Goal: Contribute content: Add original content to the website for others to see

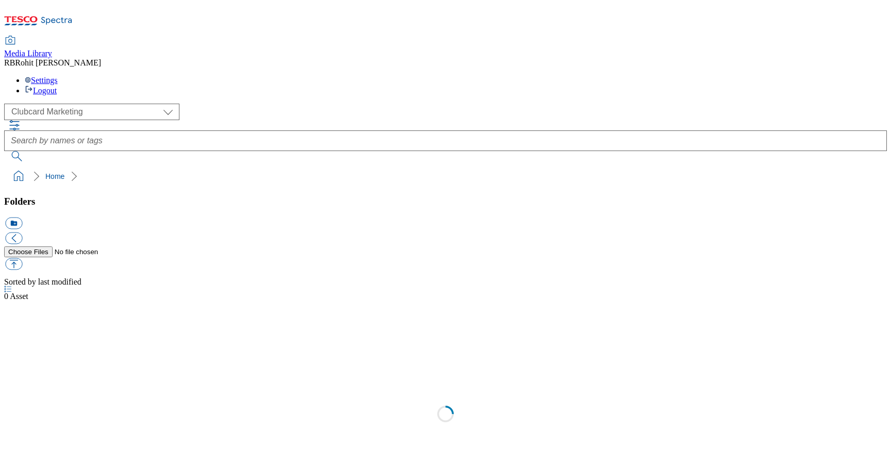
scroll to position [1, 0]
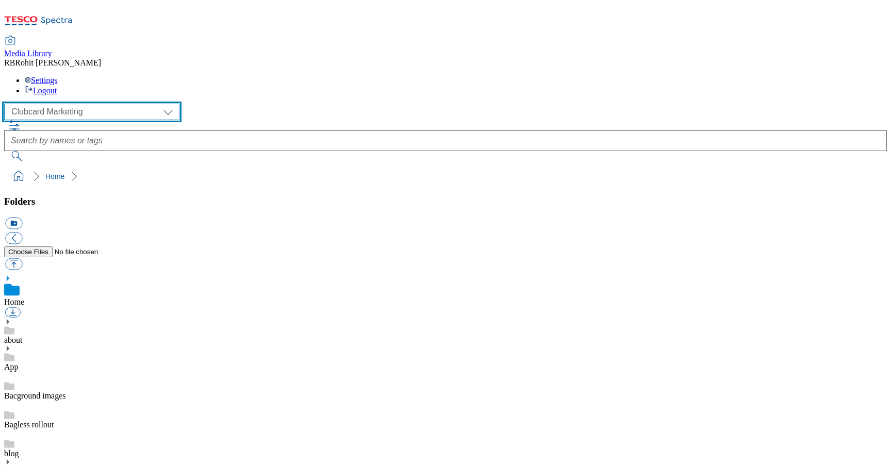
click at [62, 104] on select "Clubcard Marketing Clubcard ROI Dotcom UK GHS Marketing UK GHS ROI Realfood Tes…" at bounding box center [91, 112] width 175 height 16
select select "flare-ghs-roi"
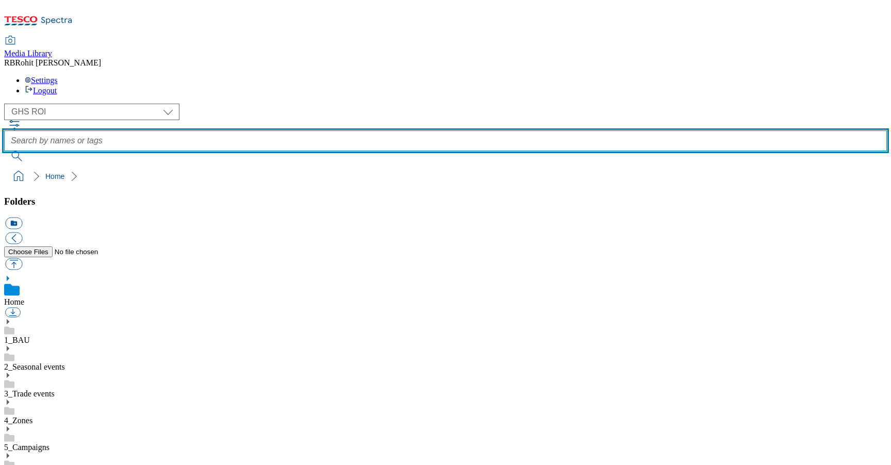
click at [352, 130] on input "text" at bounding box center [445, 140] width 883 height 21
type input "keeling"
click at [4, 151] on button "submit" at bounding box center [17, 156] width 27 height 10
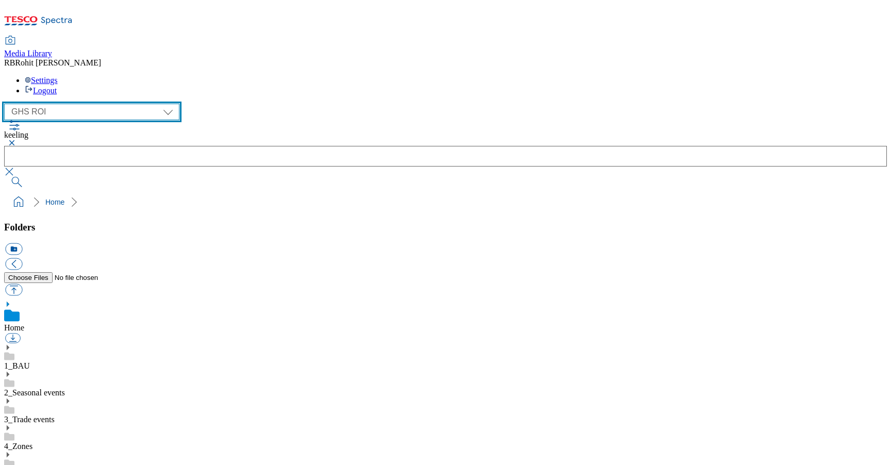
click at [72, 104] on select "Clubcard Marketing Clubcard ROI Dotcom UK GHS Marketing UK GHS ROI Realfood Tes…" at bounding box center [91, 112] width 175 height 16
select select "flare-clubcard-mktg"
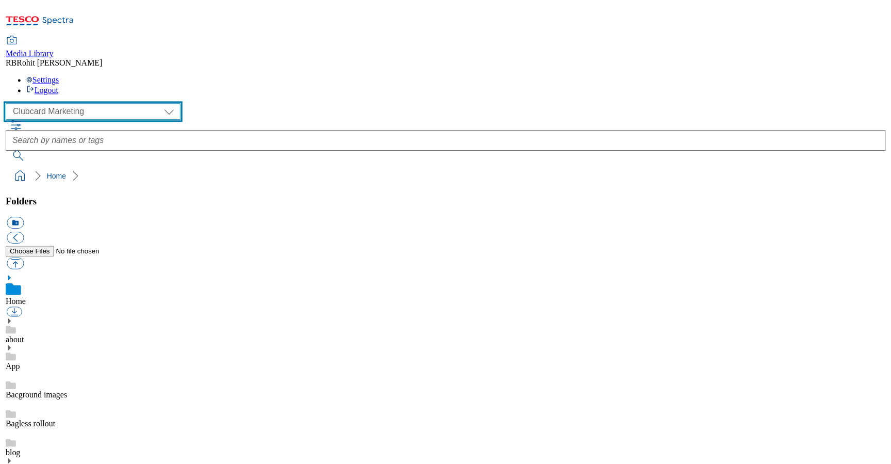
scroll to position [393, 0]
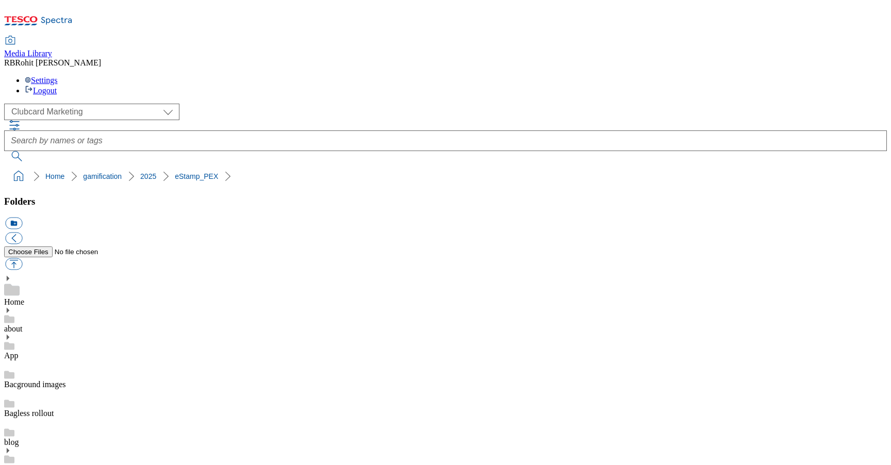
click at [22, 218] on button "icon_new_folder" at bounding box center [13, 224] width 17 height 12
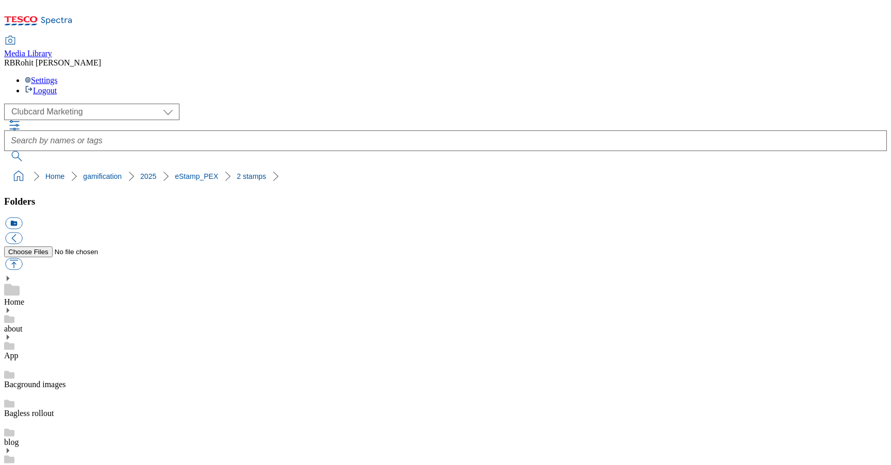
type input "Mobile"
click at [22, 218] on button "icon_new_folder" at bounding box center [13, 224] width 17 height 12
type input "Tablet"
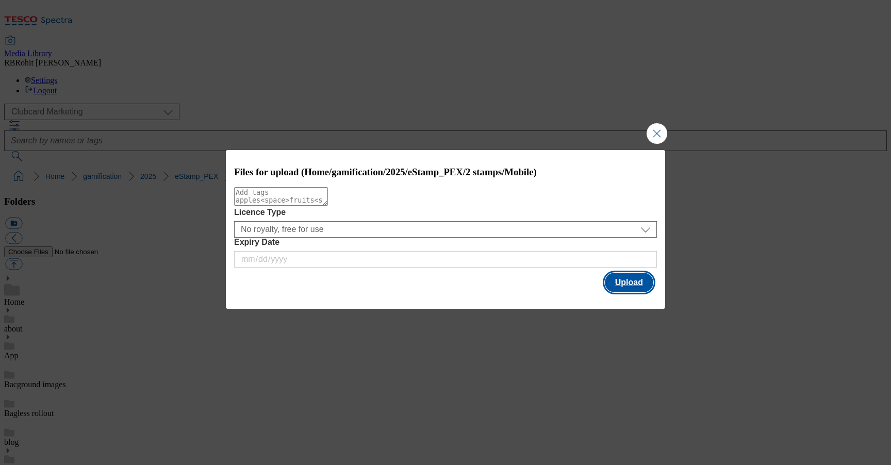
click at [637, 283] on button "Upload" at bounding box center [629, 283] width 48 height 20
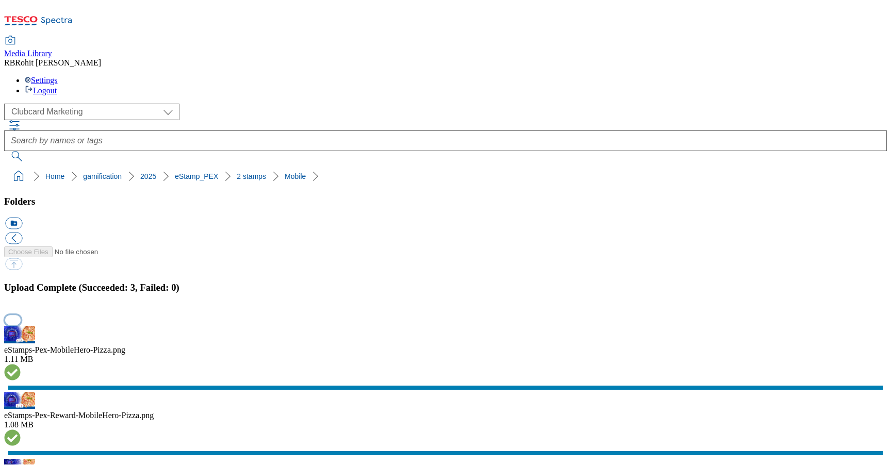
click at [21, 315] on button "button" at bounding box center [12, 320] width 15 height 10
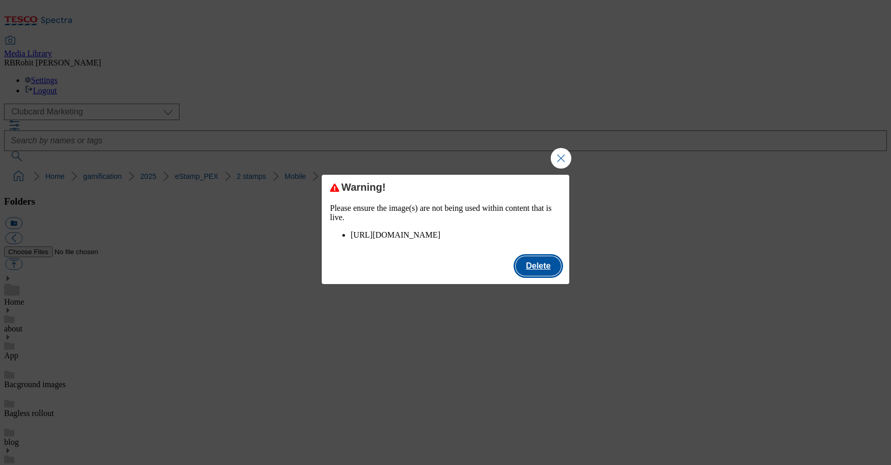
click at [546, 273] on button "Delete" at bounding box center [538, 266] width 45 height 20
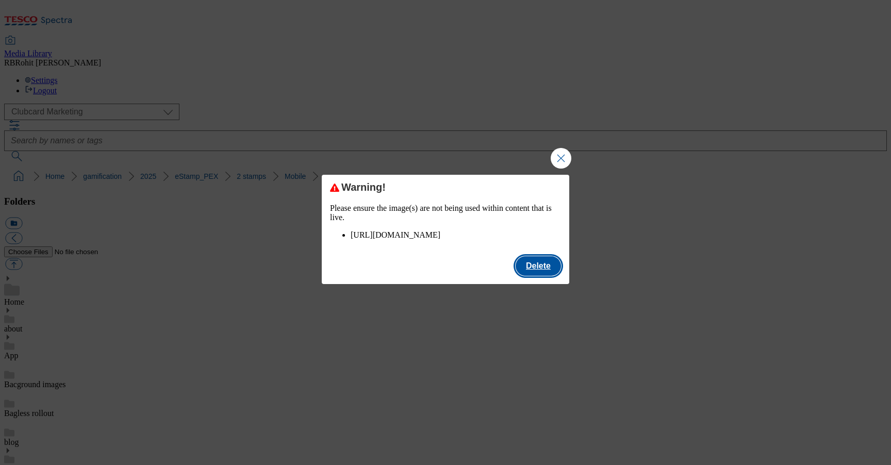
click at [535, 276] on button "Delete" at bounding box center [538, 266] width 45 height 20
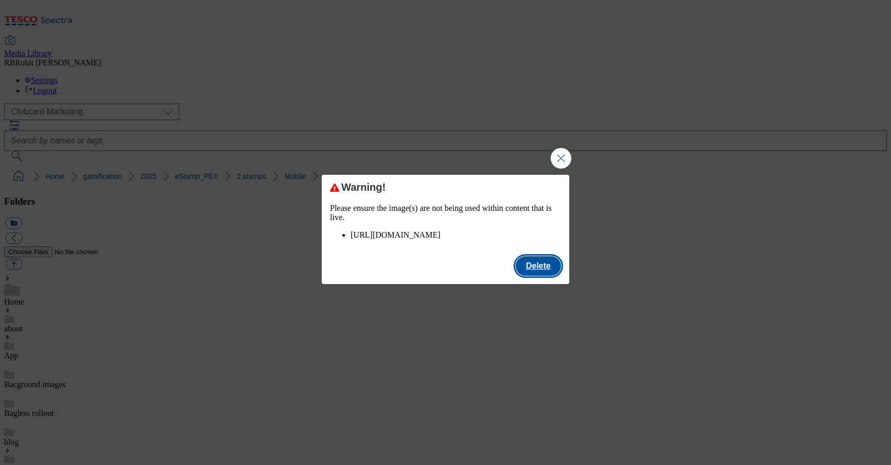
click at [538, 276] on button "Delete" at bounding box center [538, 266] width 45 height 20
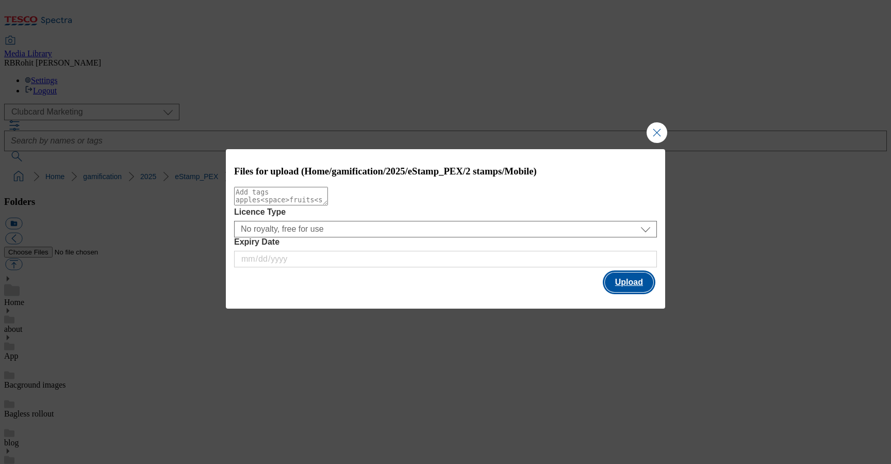
click at [632, 278] on button "Upload" at bounding box center [629, 282] width 48 height 20
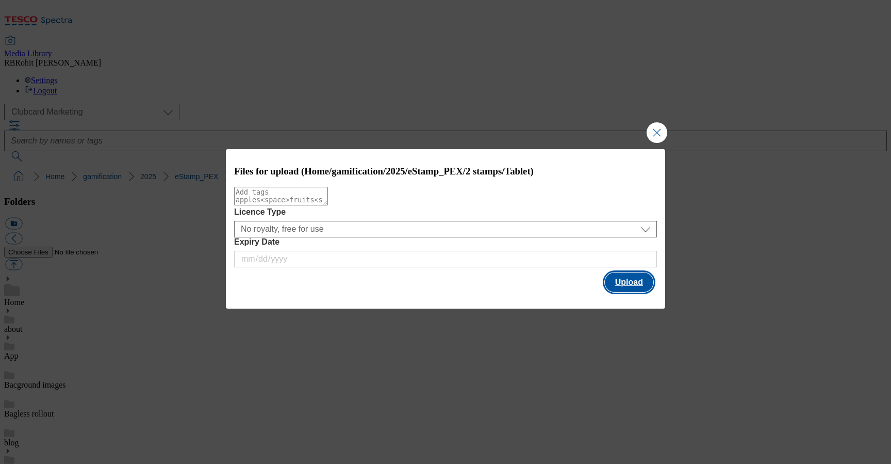
click at [624, 288] on button "Upload" at bounding box center [629, 282] width 48 height 20
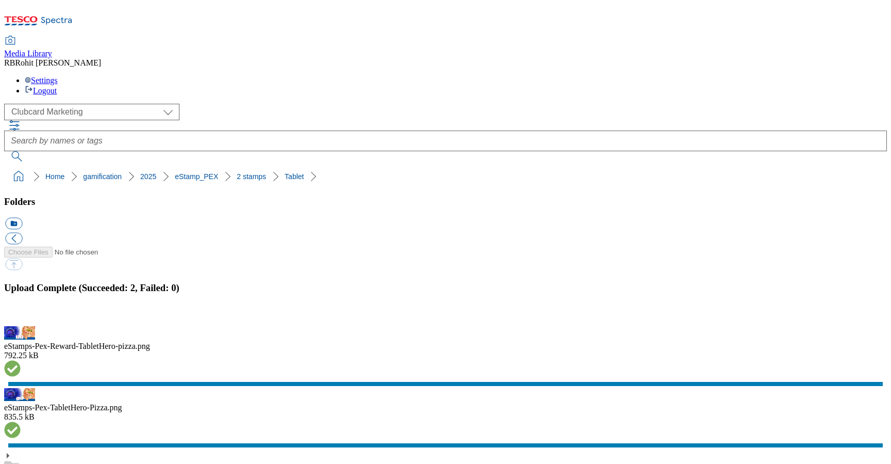
click at [21, 315] on button "button" at bounding box center [12, 320] width 15 height 10
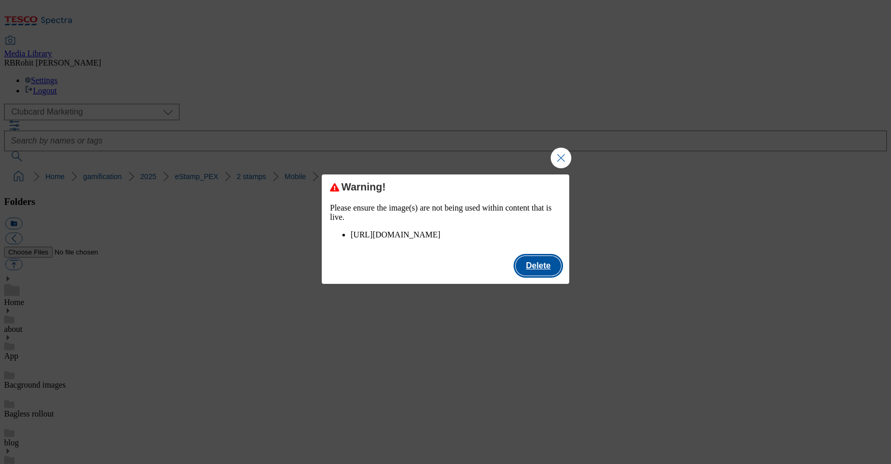
click at [526, 275] on button "Delete" at bounding box center [538, 266] width 45 height 20
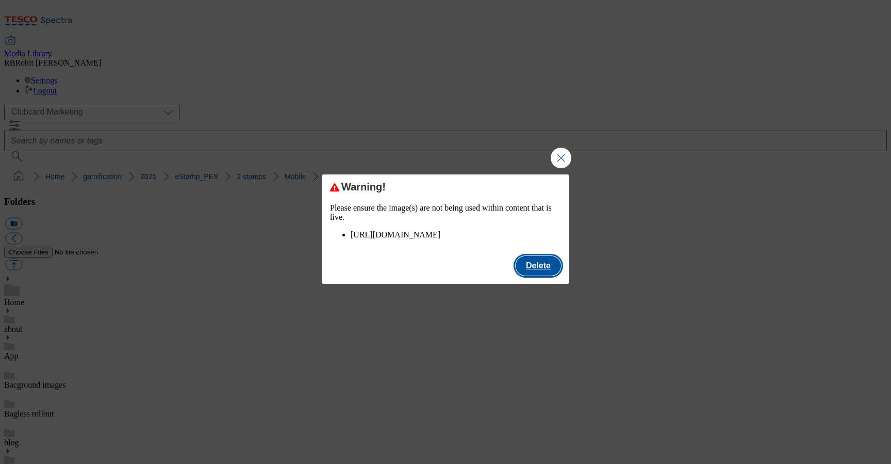
click at [550, 275] on button "Delete" at bounding box center [538, 266] width 45 height 20
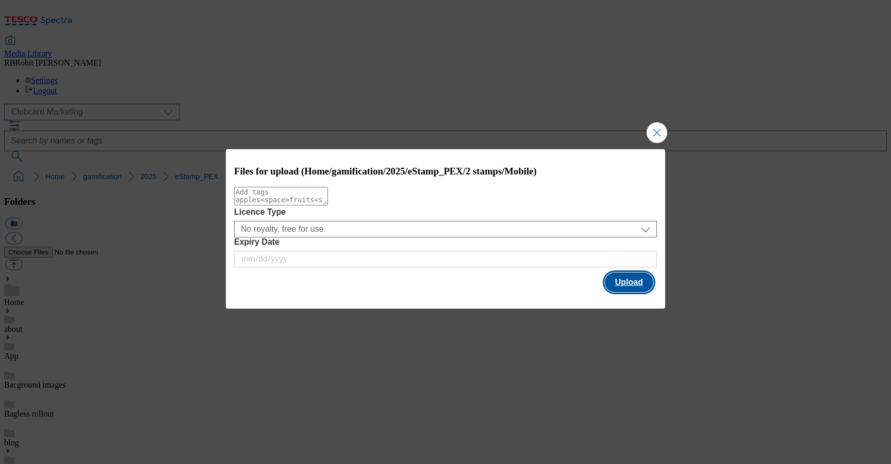
click at [622, 282] on button "Upload" at bounding box center [629, 282] width 48 height 20
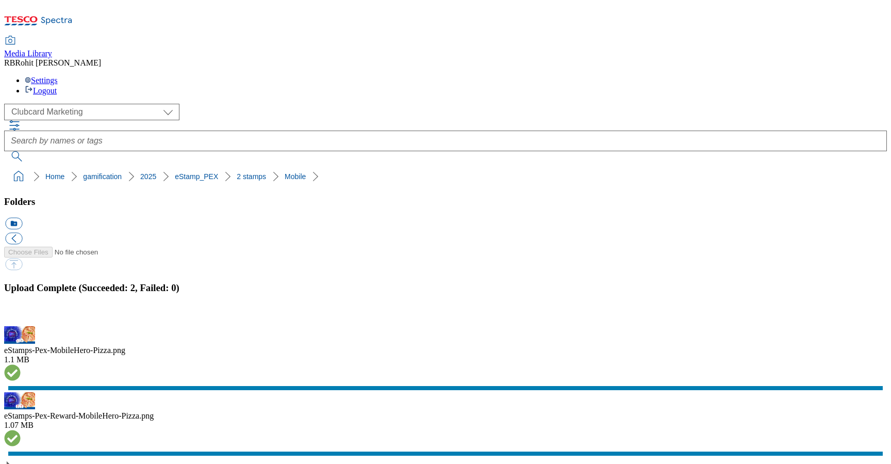
click at [21, 315] on button "button" at bounding box center [12, 320] width 15 height 10
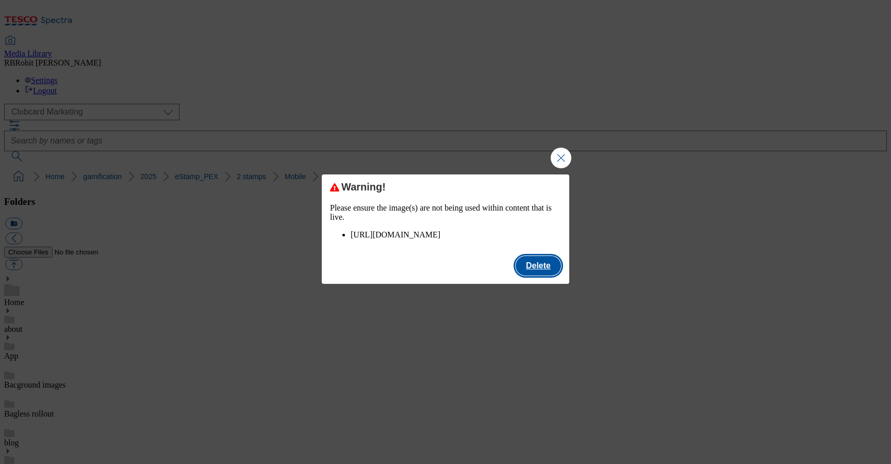
click at [537, 273] on button "Delete" at bounding box center [538, 266] width 45 height 20
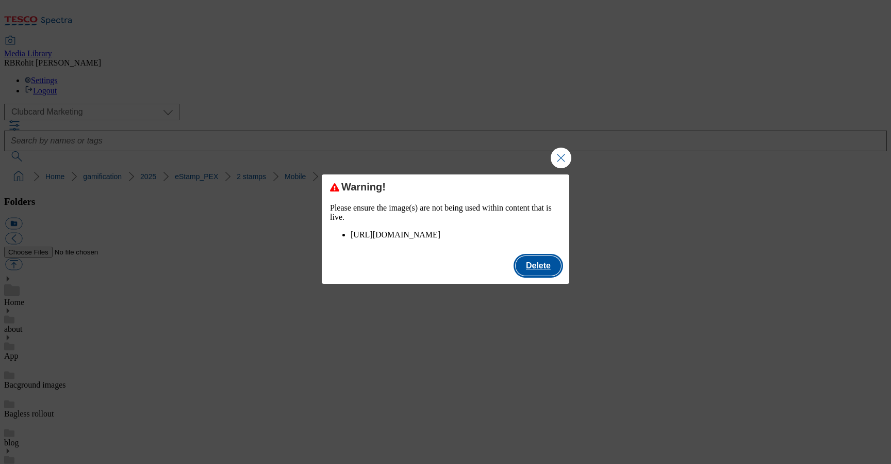
click at [553, 275] on button "Delete" at bounding box center [538, 266] width 45 height 20
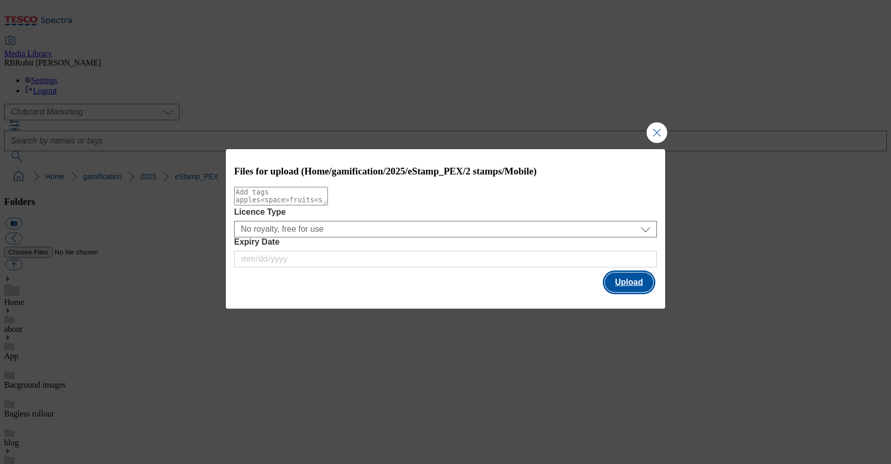
click at [631, 283] on button "Upload" at bounding box center [629, 282] width 48 height 20
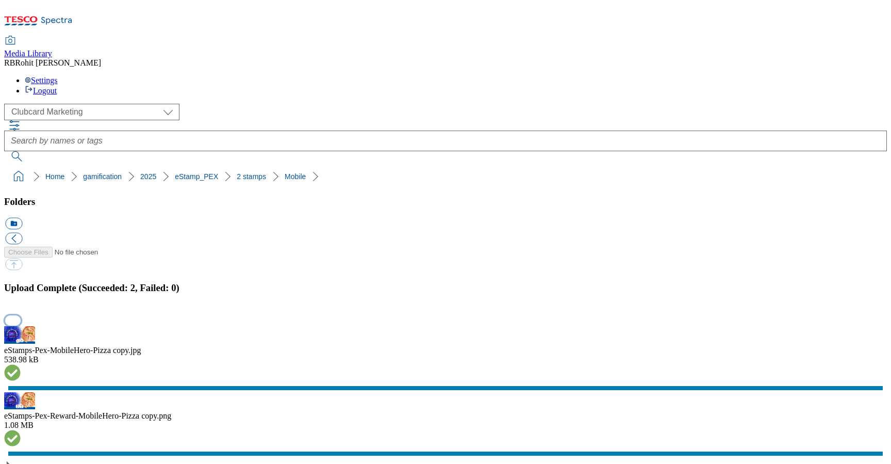
click at [21, 315] on button "button" at bounding box center [12, 320] width 15 height 10
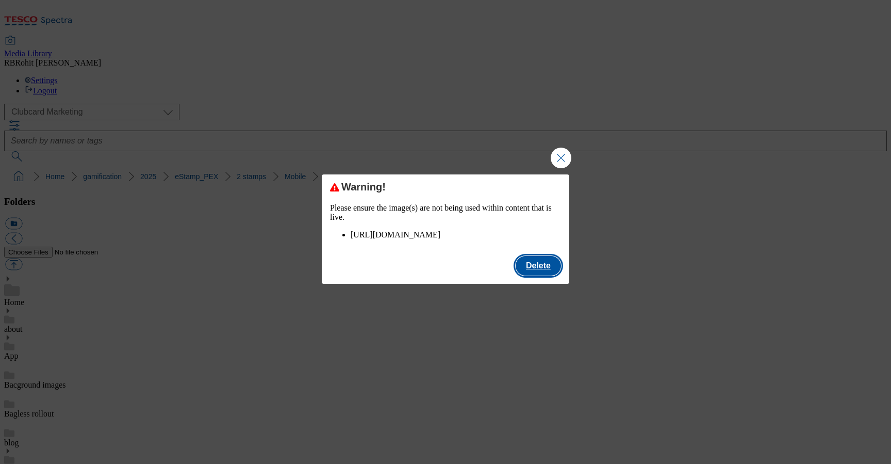
click at [548, 275] on button "Delete" at bounding box center [538, 266] width 45 height 20
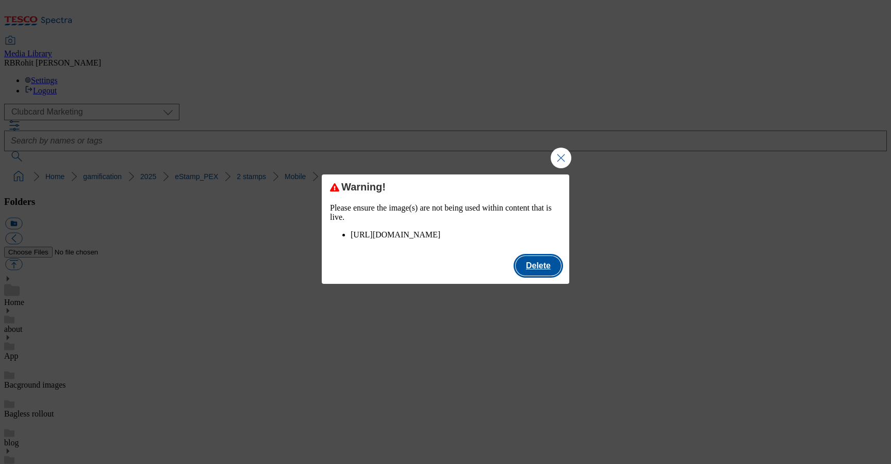
click at [549, 271] on button "Delete" at bounding box center [538, 266] width 45 height 20
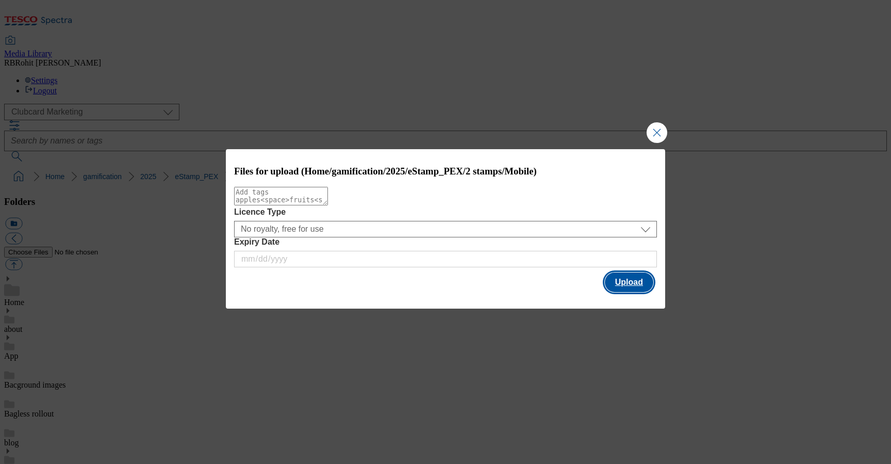
click at [617, 291] on button "Upload" at bounding box center [629, 282] width 48 height 20
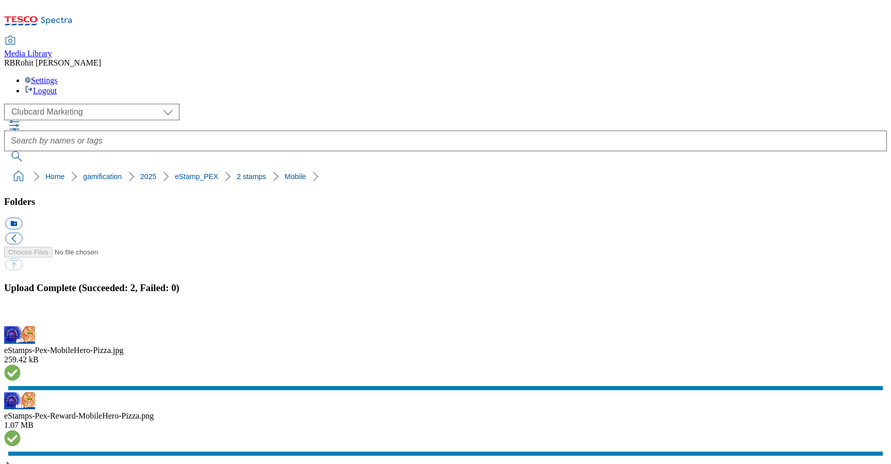
scroll to position [393, 0]
click at [21, 315] on button "button" at bounding box center [12, 320] width 15 height 10
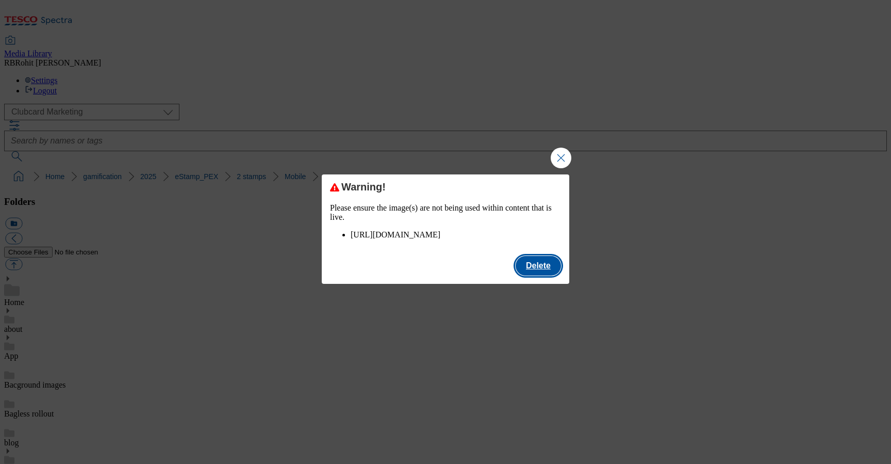
click at [533, 275] on button "Delete" at bounding box center [538, 266] width 45 height 20
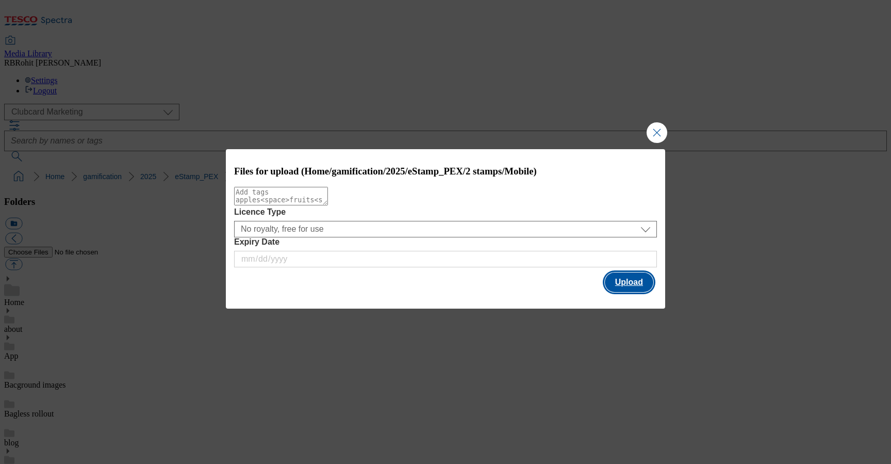
click at [616, 285] on button "Upload" at bounding box center [629, 282] width 48 height 20
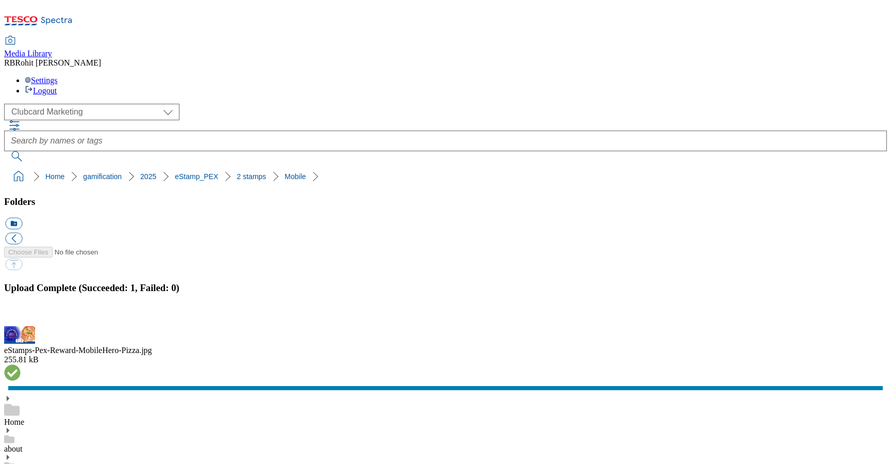
click at [21, 315] on button "button" at bounding box center [12, 320] width 15 height 10
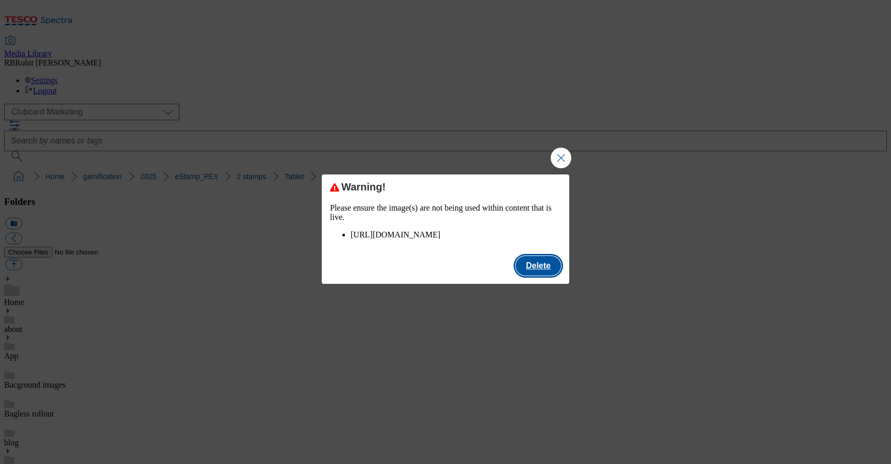
click at [536, 275] on button "Delete" at bounding box center [538, 266] width 45 height 20
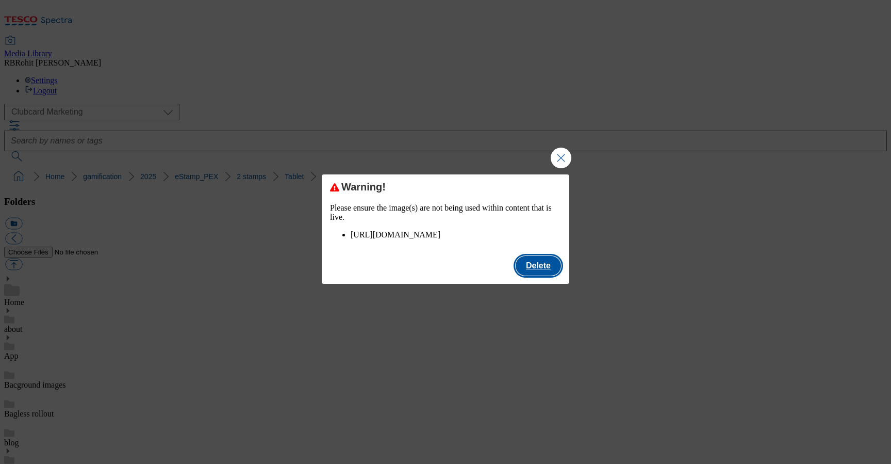
click at [542, 275] on button "Delete" at bounding box center [538, 266] width 45 height 20
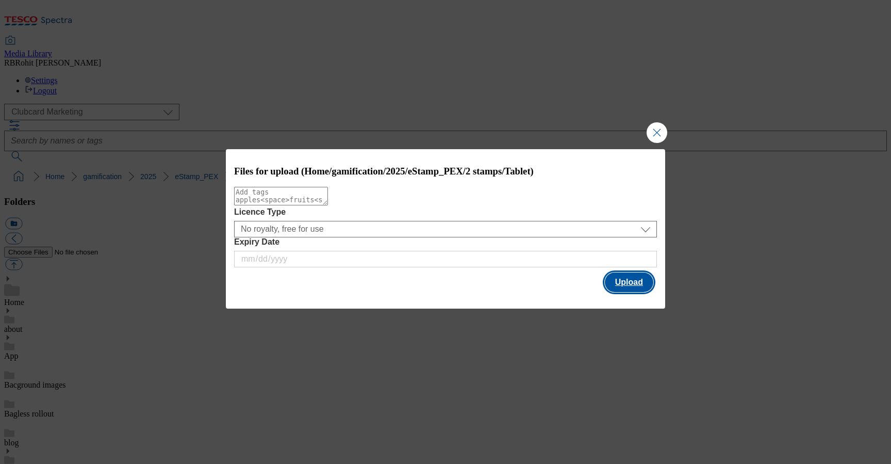
click at [634, 281] on button "Upload" at bounding box center [629, 282] width 48 height 20
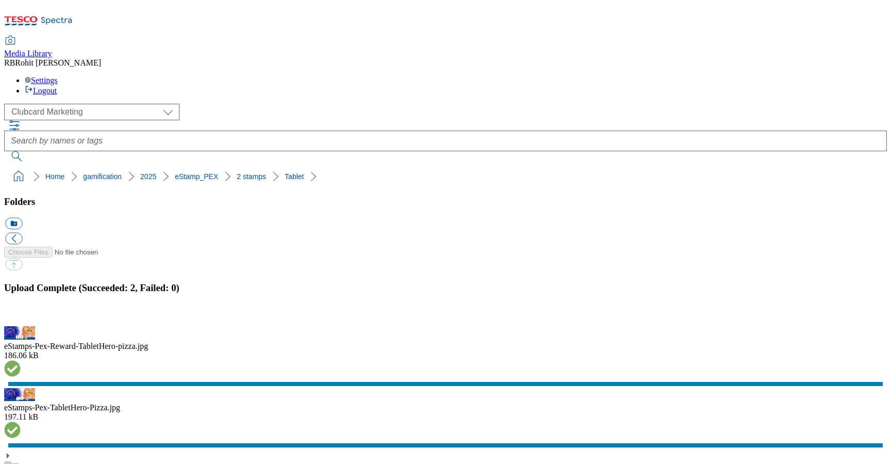
click at [21, 315] on button "button" at bounding box center [12, 320] width 15 height 10
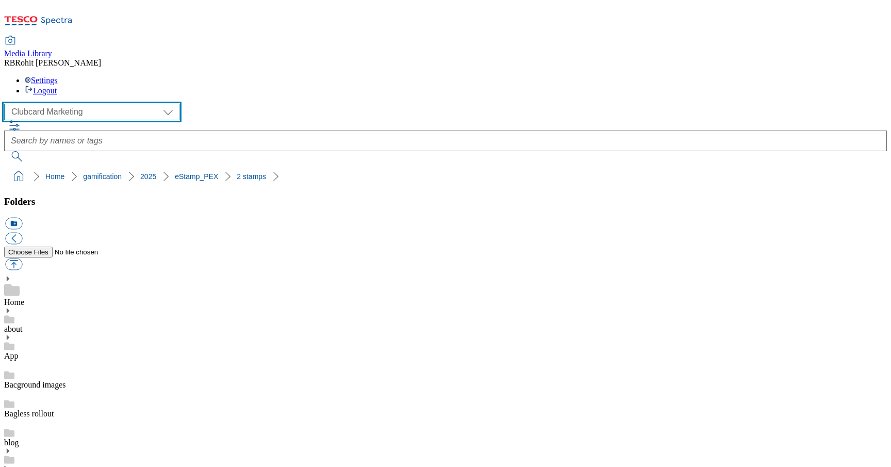
click at [64, 104] on select "Clubcard Marketing Clubcard ROI Dotcom UK GHS Marketing UK GHS ROI Realfood Tes…" at bounding box center [91, 112] width 175 height 16
select select "flare-ghs-roi"
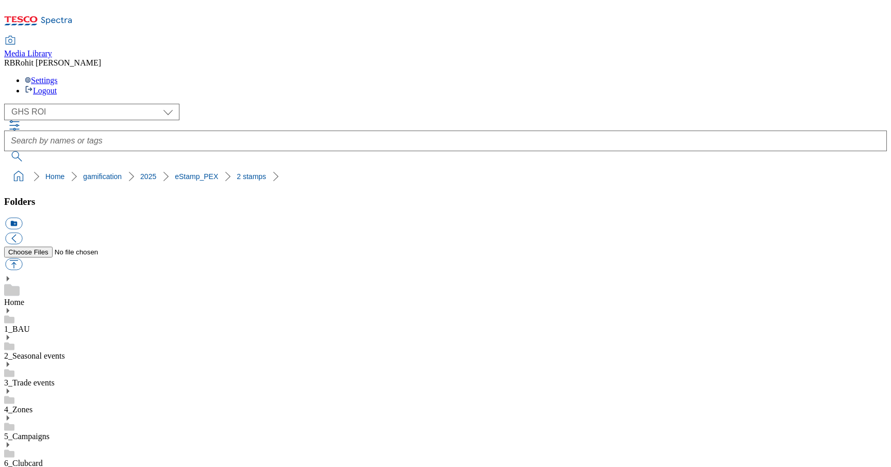
click at [68, 275] on div "Home" at bounding box center [445, 291] width 883 height 32
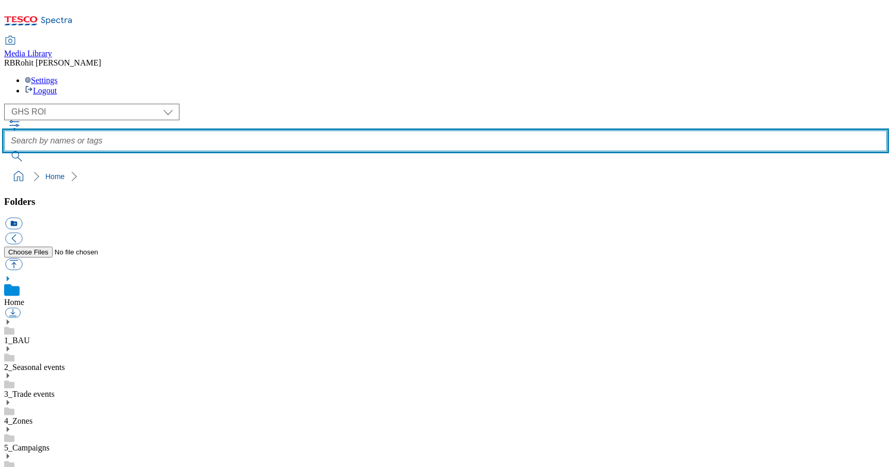
click at [335, 130] on input "text" at bounding box center [445, 140] width 883 height 21
type input "finest"
click at [4, 151] on button "submit" at bounding box center [17, 156] width 27 height 10
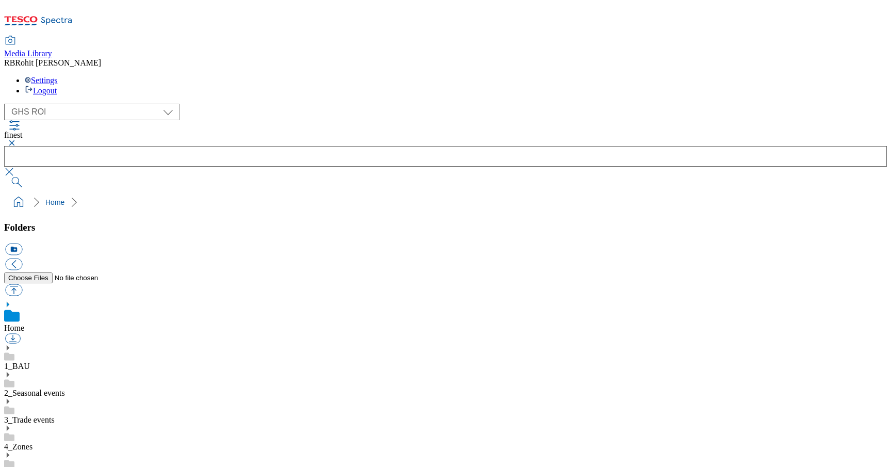
scroll to position [0, 0]
click at [16, 140] on button "button" at bounding box center [10, 143] width 12 height 6
